Goal: Submit feedback/report problem

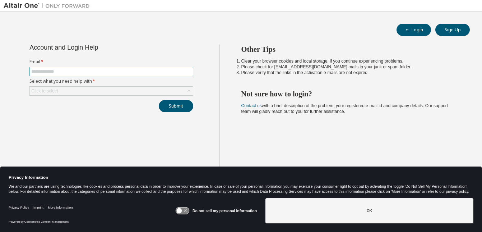
click at [40, 71] on input "text" at bounding box center [111, 72] width 160 height 6
type input "**********"
click at [59, 94] on div "Click to select" at bounding box center [44, 91] width 29 height 8
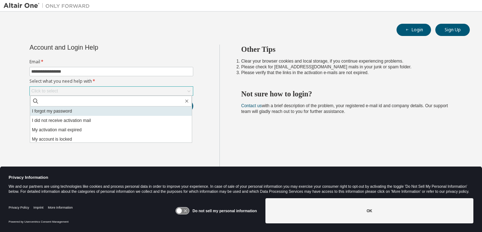
click at [60, 110] on li "I forgot my password" at bounding box center [111, 110] width 162 height 9
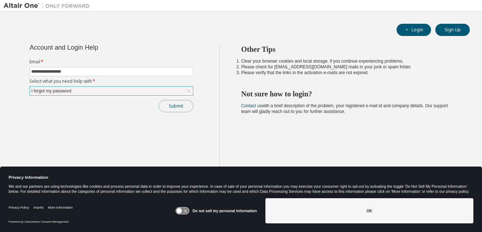
click at [176, 106] on button "Submit" at bounding box center [176, 106] width 35 height 12
click at [184, 209] on icon at bounding box center [182, 210] width 13 height 7
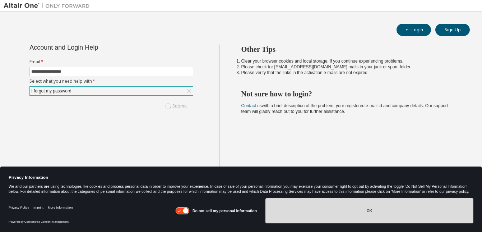
click at [372, 210] on button "OK" at bounding box center [370, 210] width 208 height 25
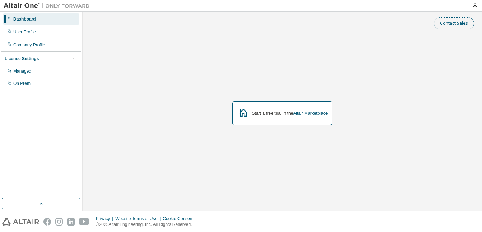
click at [458, 22] on button "Contact Sales" at bounding box center [454, 23] width 40 height 12
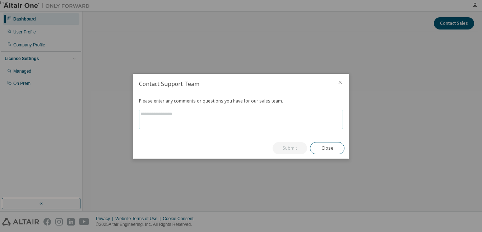
click at [166, 118] on textarea at bounding box center [240, 119] width 203 height 19
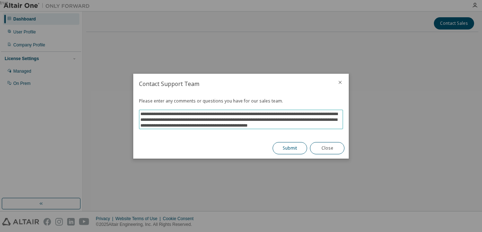
type textarea "**********"
click at [289, 149] on button "Submit" at bounding box center [290, 148] width 35 height 12
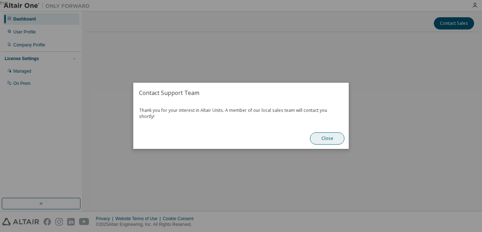
click at [321, 133] on button "Close" at bounding box center [327, 139] width 35 height 12
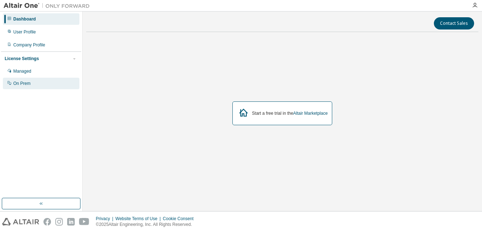
click at [27, 84] on div "On Prem" at bounding box center [21, 84] width 17 height 6
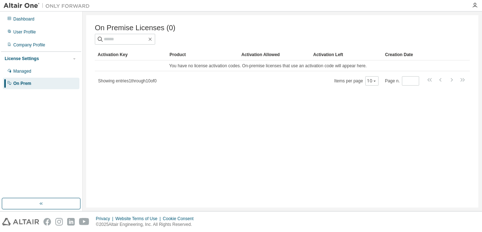
click at [35, 132] on div "Dashboard User Profile Company Profile License Settings Managed On Prem" at bounding box center [41, 105] width 80 height 184
click at [244, 98] on div "On Premise Licenses (0) Clear Load Save Save As Field Operator Value Select fil…" at bounding box center [282, 111] width 393 height 192
